Goal: Manage account settings

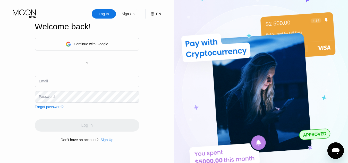
click at [55, 83] on input "text" at bounding box center [87, 82] width 105 height 12
type input "[EMAIL_ADDRESS][DOMAIN_NAME]"
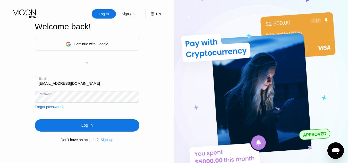
click at [83, 124] on div "Log In" at bounding box center [86, 125] width 11 height 5
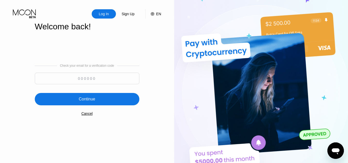
click at [127, 82] on input at bounding box center [87, 79] width 105 height 12
type input "998120"
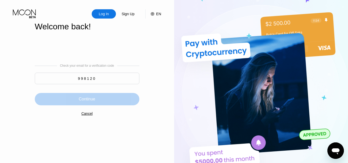
click at [95, 102] on div "Continue" at bounding box center [87, 99] width 16 height 5
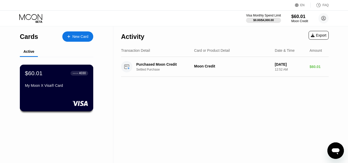
click at [43, 84] on div "$60.01 ● ● ● ● 4030 My Moon X Visa® Card" at bounding box center [56, 80] width 63 height 20
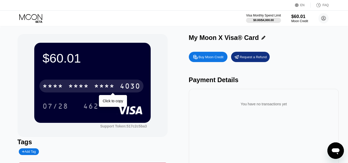
click at [111, 86] on div "* * * *" at bounding box center [104, 87] width 21 height 8
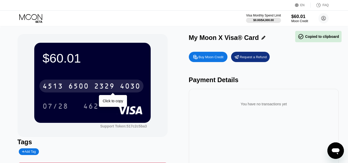
click at [103, 84] on div "2329" at bounding box center [104, 87] width 21 height 8
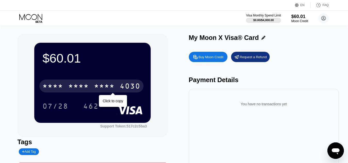
click at [103, 84] on div "* * * *" at bounding box center [104, 87] width 21 height 8
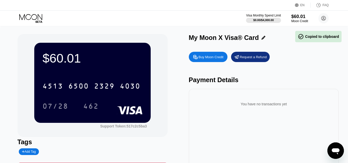
click at [113, 98] on div "[CREDIT_CARD_NUMBER] 07/28 462" at bounding box center [92, 91] width 100 height 30
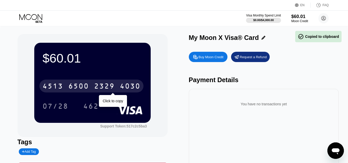
click at [110, 85] on div "2329" at bounding box center [104, 87] width 21 height 8
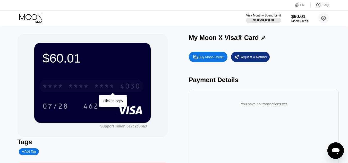
click at [125, 92] on div "* * * * * * * * * * * * 4030" at bounding box center [91, 86] width 104 height 13
click at [125, 91] on div "4030" at bounding box center [130, 87] width 21 height 8
click at [89, 91] on div "6500" at bounding box center [78, 87] width 21 height 8
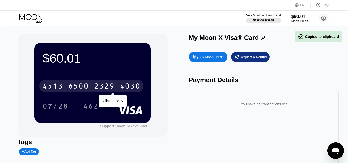
click at [125, 91] on div "4030" at bounding box center [130, 87] width 21 height 8
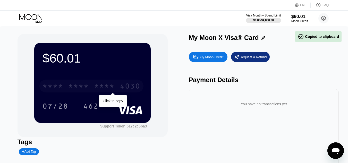
click at [127, 89] on div "4030" at bounding box center [130, 87] width 21 height 8
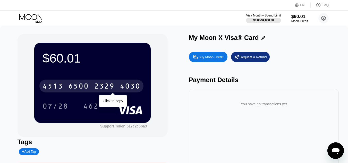
click at [121, 89] on div "4030" at bounding box center [130, 87] width 21 height 8
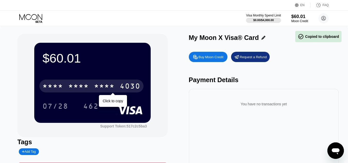
click at [121, 89] on div "4030" at bounding box center [130, 87] width 21 height 8
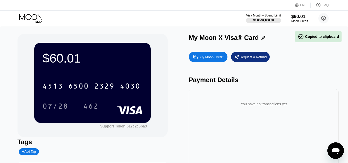
click at [113, 106] on div "07/28 462" at bounding box center [92, 106] width 100 height 13
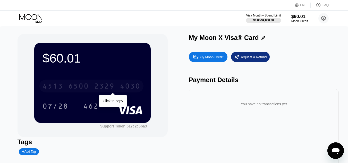
click at [109, 86] on div "2329" at bounding box center [104, 87] width 21 height 8
click at [109, 86] on div "* * * *" at bounding box center [104, 87] width 21 height 8
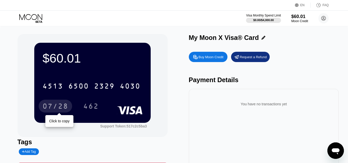
click at [61, 106] on div "07/28" at bounding box center [55, 107] width 26 height 8
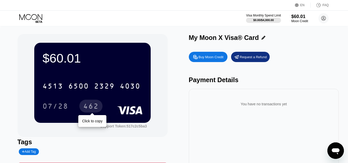
click at [88, 108] on div "462" at bounding box center [90, 107] width 15 height 8
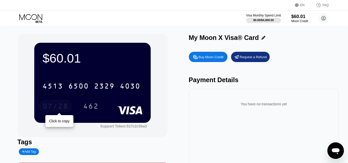
click at [63, 106] on div "07/28" at bounding box center [55, 107] width 26 height 8
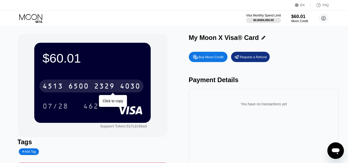
click at [100, 86] on div "2329" at bounding box center [104, 87] width 21 height 8
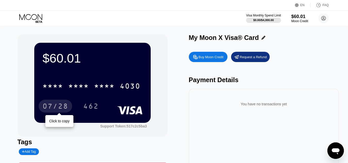
click at [63, 106] on div "07/28" at bounding box center [55, 107] width 26 height 8
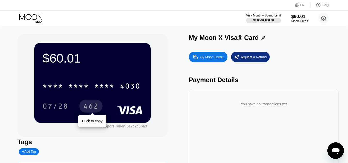
click at [92, 110] on div "462" at bounding box center [90, 107] width 15 height 8
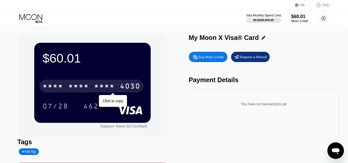
click at [98, 83] on div "* * * *" at bounding box center [104, 87] width 21 height 8
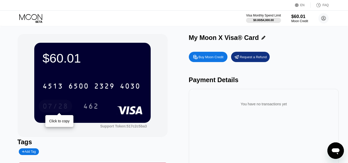
click at [58, 104] on div "07/28" at bounding box center [55, 107] width 26 height 8
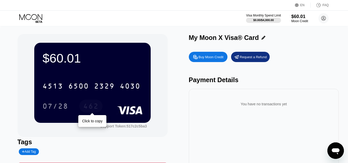
click at [99, 107] on div "462" at bounding box center [90, 106] width 23 height 13
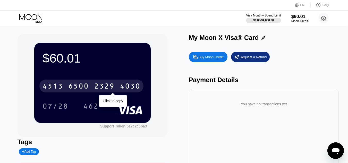
click at [108, 89] on div "2329" at bounding box center [104, 87] width 21 height 8
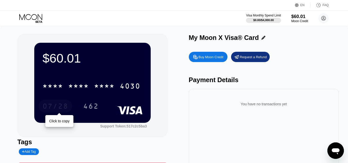
click at [65, 108] on div "07/28" at bounding box center [55, 107] width 26 height 8
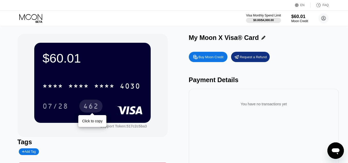
click at [96, 106] on div "462" at bounding box center [90, 107] width 15 height 8
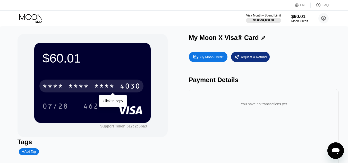
click at [94, 86] on div "* * * *" at bounding box center [104, 87] width 21 height 8
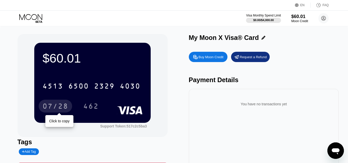
click at [61, 105] on div "07/28" at bounding box center [55, 107] width 26 height 8
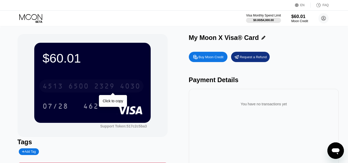
click at [87, 87] on div "6500" at bounding box center [78, 87] width 21 height 8
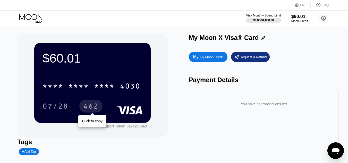
click at [90, 110] on div "462" at bounding box center [90, 107] width 15 height 8
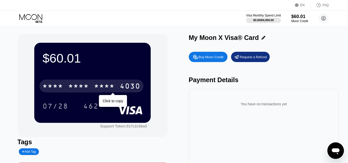
click at [97, 88] on div "* * * *" at bounding box center [104, 87] width 21 height 8
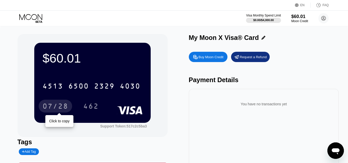
click at [56, 103] on div "07/28" at bounding box center [55, 106] width 33 height 13
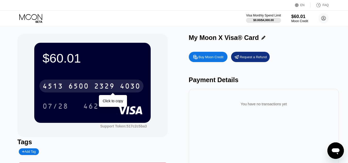
click at [88, 84] on div "6500" at bounding box center [78, 87] width 21 height 8
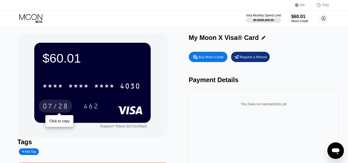
click at [55, 109] on div "07/28" at bounding box center [55, 107] width 26 height 8
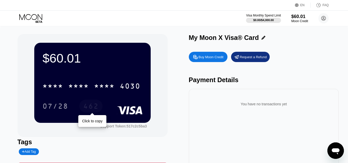
click at [90, 105] on div "462" at bounding box center [90, 107] width 15 height 8
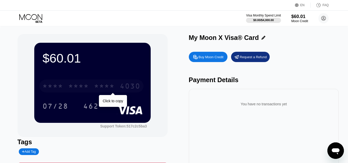
click at [116, 81] on div "* * * * * * * * * * * * 4030" at bounding box center [91, 86] width 104 height 13
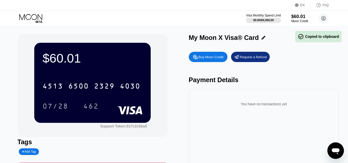
click at [116, 99] on div "[CREDIT_CARD_NUMBER] 07/28 462" at bounding box center [92, 91] width 100 height 30
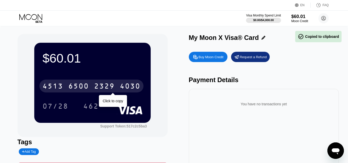
click at [117, 92] on div "[CREDIT_CARD_NUMBER]" at bounding box center [91, 86] width 104 height 13
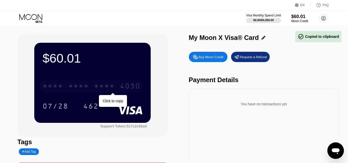
click at [117, 92] on div "* * * * * * * * * * * * 4030" at bounding box center [91, 86] width 104 height 13
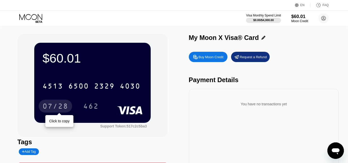
click at [63, 105] on div "07/28" at bounding box center [55, 107] width 26 height 8
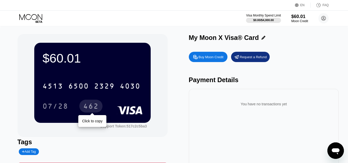
click at [94, 107] on div "462" at bounding box center [90, 107] width 15 height 8
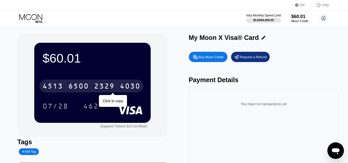
click at [92, 90] on div "[CREDIT_CARD_NUMBER]" at bounding box center [91, 86] width 104 height 13
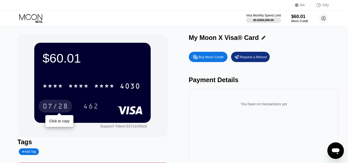
click at [69, 109] on div "07/28" at bounding box center [55, 106] width 33 height 13
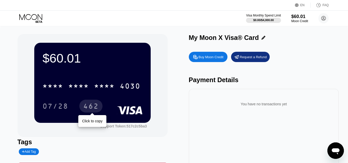
click at [96, 105] on div "462" at bounding box center [90, 107] width 15 height 8
